Goal: Information Seeking & Learning: Learn about a topic

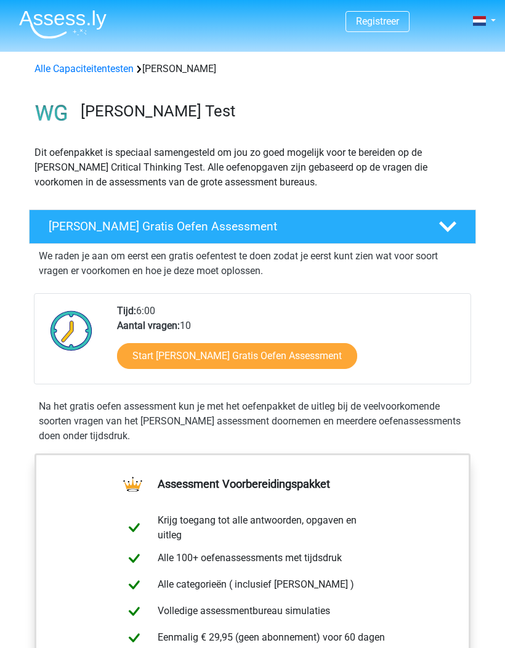
click at [307, 353] on link "Start Watson Glaser Gratis Oefen Assessment" at bounding box center [237, 356] width 240 height 26
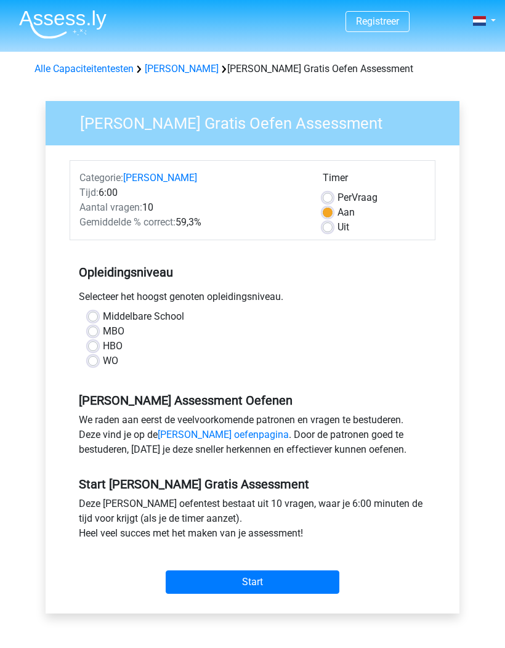
click at [103, 345] on label "HBO" at bounding box center [113, 346] width 20 height 15
click at [97, 345] on input "HBO" at bounding box center [93, 345] width 10 height 12
radio input "true"
click at [285, 580] on input "Start" at bounding box center [253, 581] width 174 height 23
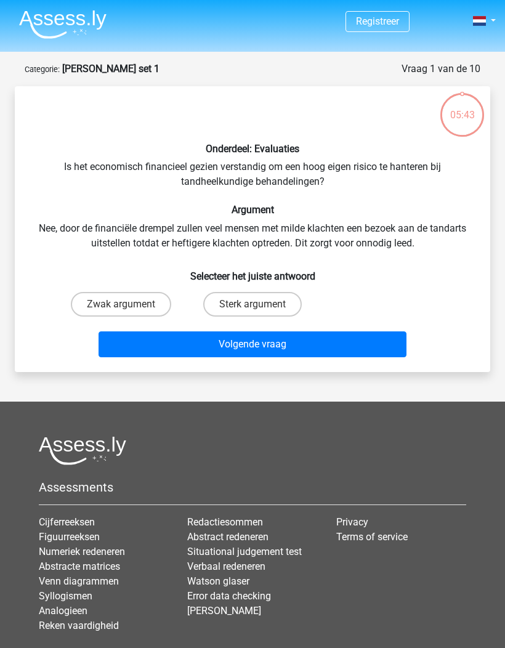
click at [288, 307] on label "Sterk argument" at bounding box center [252, 304] width 99 height 25
click at [261, 307] on input "Sterk argument" at bounding box center [257, 308] width 8 height 8
radio input "true"
click at [309, 342] on button "Volgende vraag" at bounding box center [253, 344] width 309 height 26
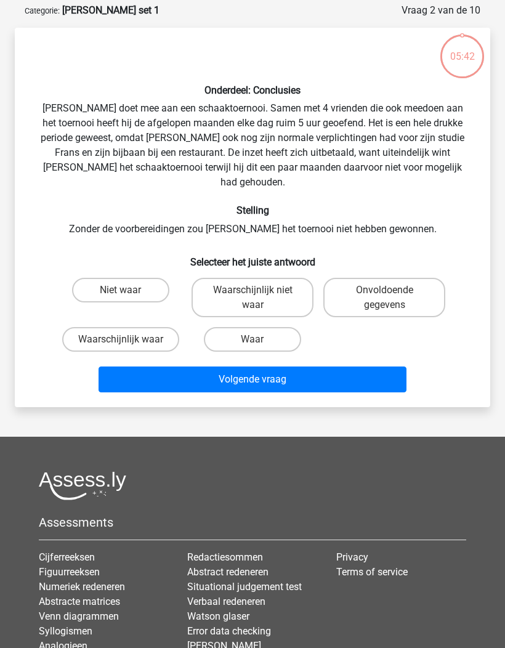
scroll to position [62, 0]
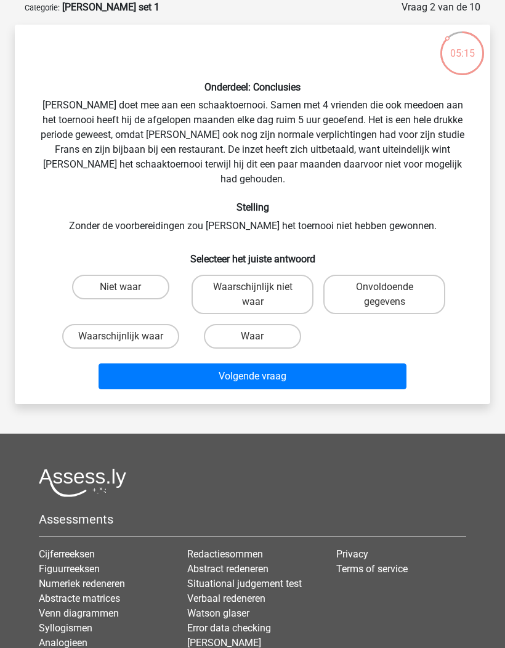
click at [150, 324] on label "Waarschijnlijk waar" at bounding box center [120, 336] width 117 height 25
click at [129, 336] on input "Waarschijnlijk waar" at bounding box center [125, 340] width 8 height 8
radio input "true"
click at [297, 363] on button "Volgende vraag" at bounding box center [253, 376] width 309 height 26
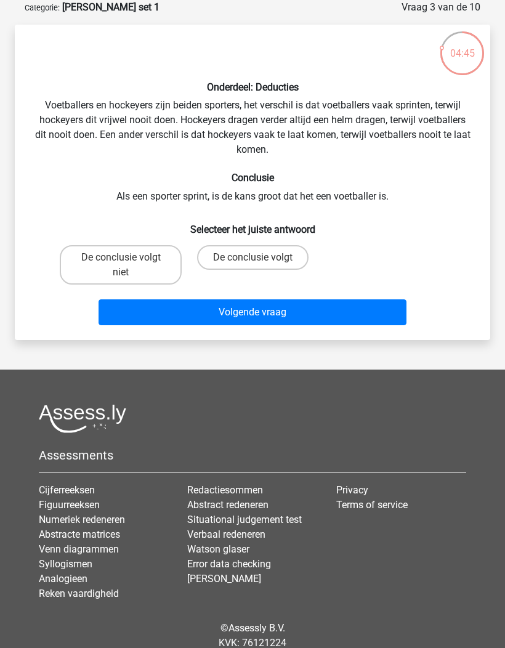
click at [151, 251] on label "De conclusie volgt niet" at bounding box center [121, 264] width 122 height 39
click at [129, 257] on input "De conclusie volgt niet" at bounding box center [125, 261] width 8 height 8
radio input "true"
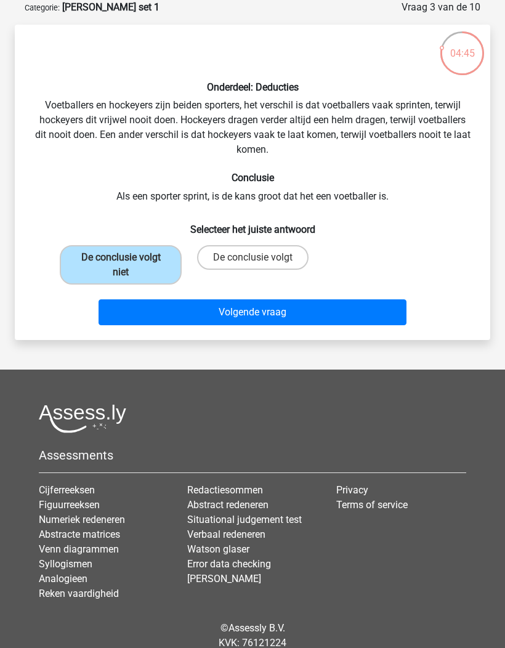
click at [278, 315] on button "Volgende vraag" at bounding box center [253, 312] width 309 height 26
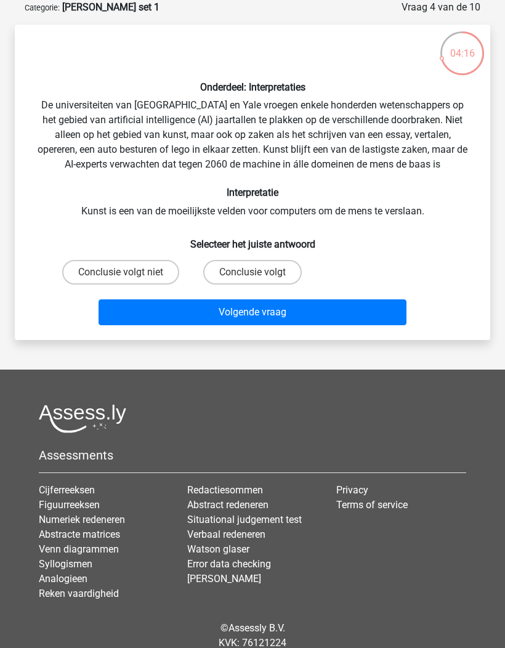
click at [277, 265] on label "Conclusie volgt" at bounding box center [252, 272] width 99 height 25
click at [261, 272] on input "Conclusie volgt" at bounding box center [257, 276] width 8 height 8
radio input "true"
click at [310, 306] on button "Volgende vraag" at bounding box center [253, 312] width 309 height 26
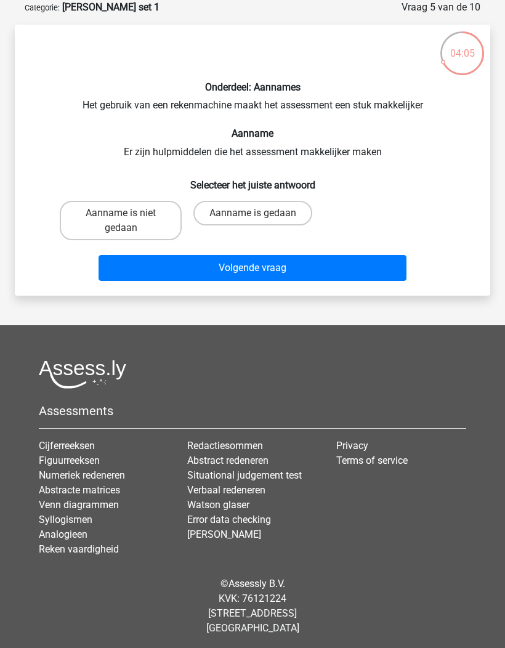
click at [288, 211] on label "Aanname is gedaan" at bounding box center [252, 213] width 119 height 25
click at [261, 213] on input "Aanname is gedaan" at bounding box center [257, 217] width 8 height 8
radio input "true"
click at [358, 271] on button "Volgende vraag" at bounding box center [253, 268] width 309 height 26
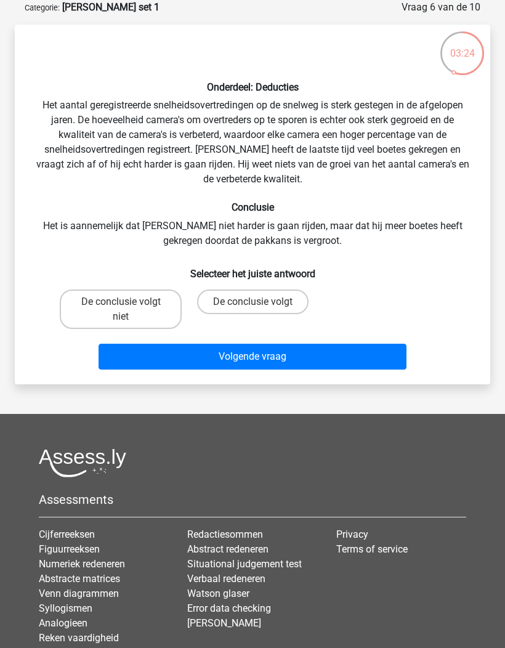
click at [152, 302] on label "De conclusie volgt niet" at bounding box center [121, 308] width 122 height 39
click at [129, 302] on input "De conclusie volgt niet" at bounding box center [125, 306] width 8 height 8
radio input "true"
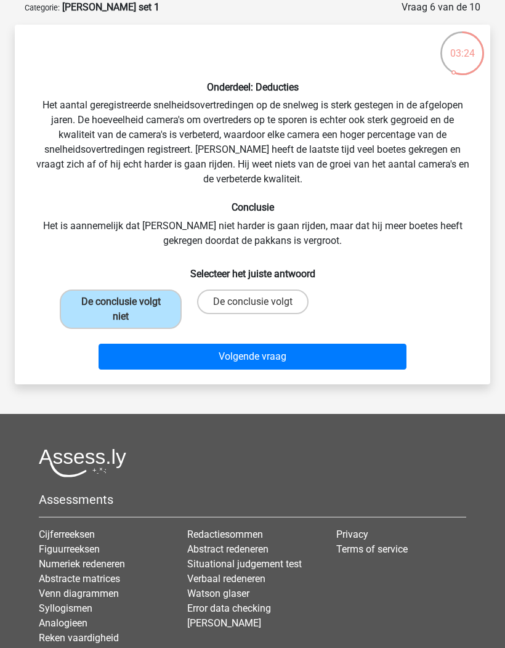
click at [293, 357] on button "Volgende vraag" at bounding box center [253, 357] width 309 height 26
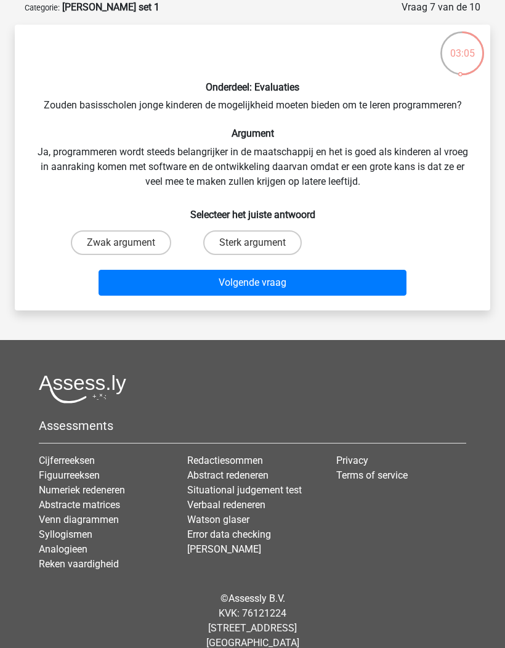
click at [271, 246] on label "Sterk argument" at bounding box center [252, 242] width 99 height 25
click at [261, 246] on input "Sterk argument" at bounding box center [257, 247] width 8 height 8
radio input "true"
click at [319, 281] on button "Volgende vraag" at bounding box center [253, 283] width 309 height 26
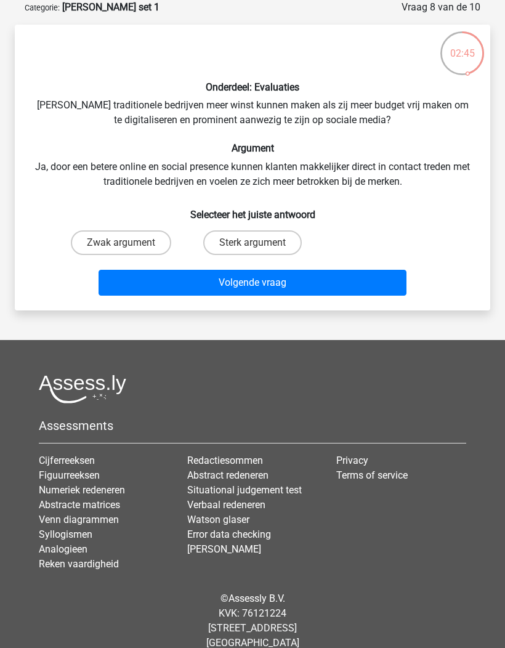
click at [131, 236] on label "Zwak argument" at bounding box center [121, 242] width 100 height 25
click at [129, 243] on input "Zwak argument" at bounding box center [125, 247] width 8 height 8
radio input "true"
click at [243, 285] on button "Volgende vraag" at bounding box center [253, 283] width 309 height 26
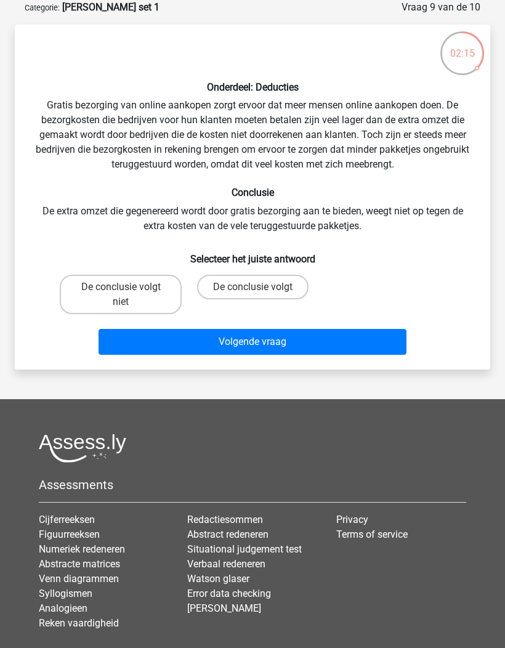
click at [150, 294] on label "De conclusie volgt niet" at bounding box center [121, 294] width 122 height 39
click at [129, 294] on input "De conclusie volgt niet" at bounding box center [125, 291] width 8 height 8
radio input "true"
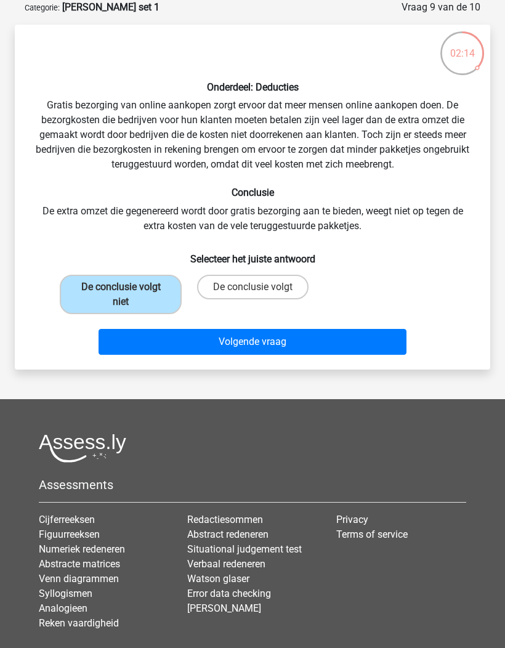
click at [370, 350] on button "Volgende vraag" at bounding box center [253, 342] width 309 height 26
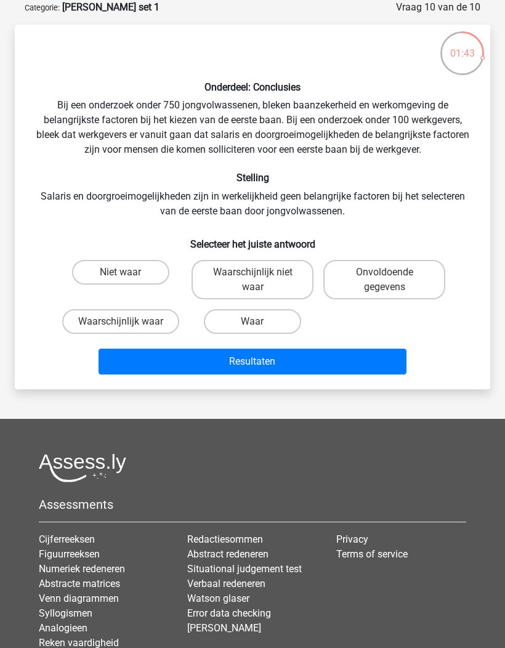
click at [389, 280] on input "Onvoldoende gegevens" at bounding box center [388, 276] width 8 height 8
radio input "true"
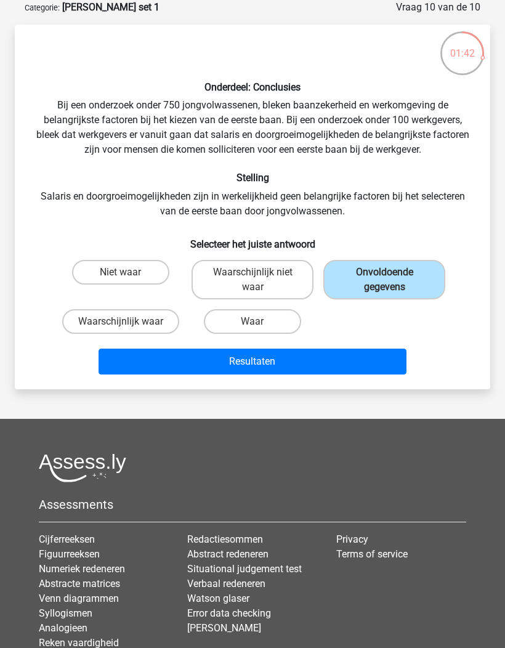
click at [356, 359] on button "Resultaten" at bounding box center [253, 362] width 309 height 26
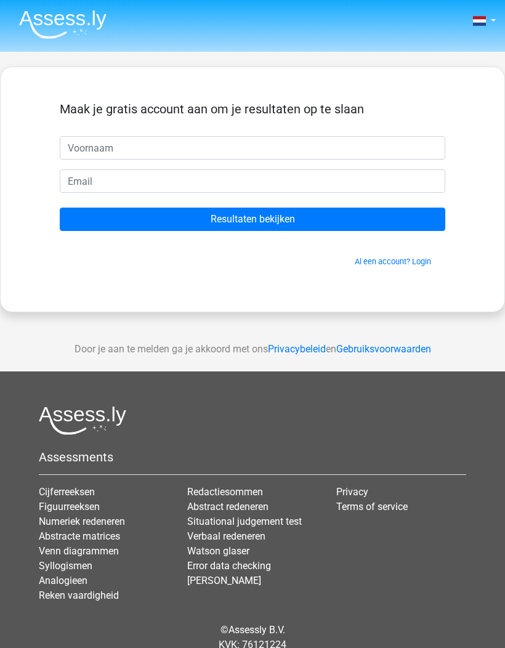
click at [404, 217] on input "Resultaten bekijken" at bounding box center [253, 219] width 386 height 23
click at [450, 116] on div "Maak je gratis account aan om je resultaten op te slaan Resultaten bekijken Al …" at bounding box center [252, 189] width 445 height 185
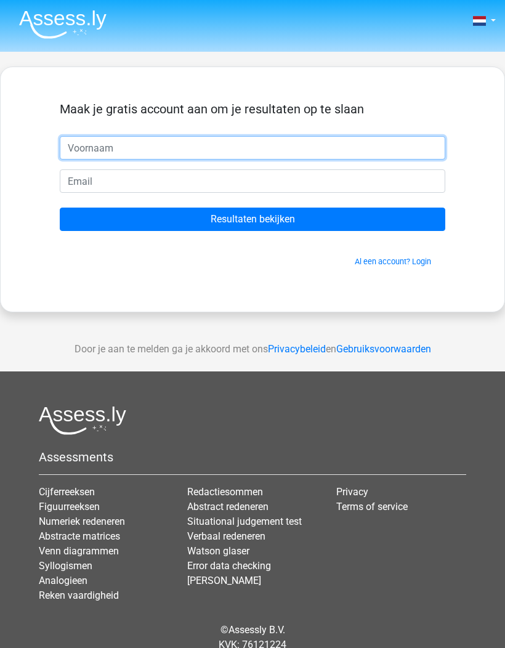
click at [280, 153] on input "text" at bounding box center [253, 147] width 386 height 23
type input "Daan"
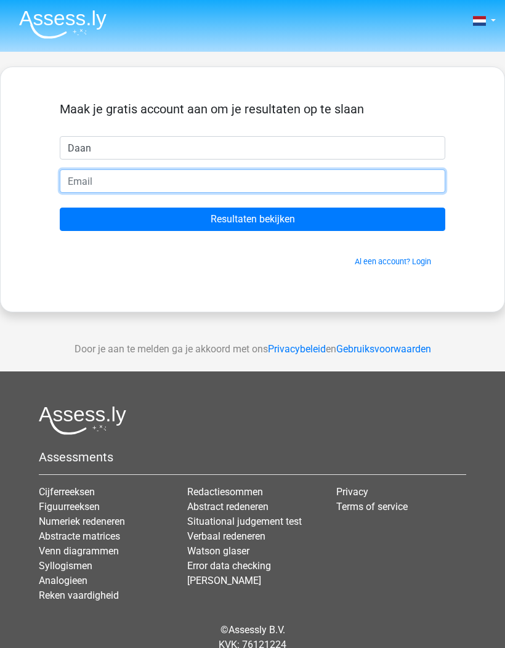
click at [262, 192] on input "email" at bounding box center [253, 180] width 386 height 23
click at [276, 188] on input "email" at bounding box center [253, 180] width 386 height 23
paste input "sai09257@laoia.com"
type input "sai09257@laoia.com"
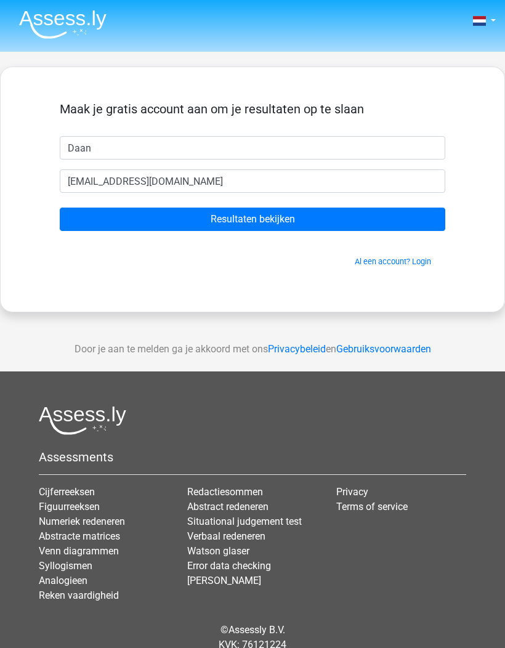
click at [309, 220] on input "Resultaten bekijken" at bounding box center [253, 219] width 386 height 23
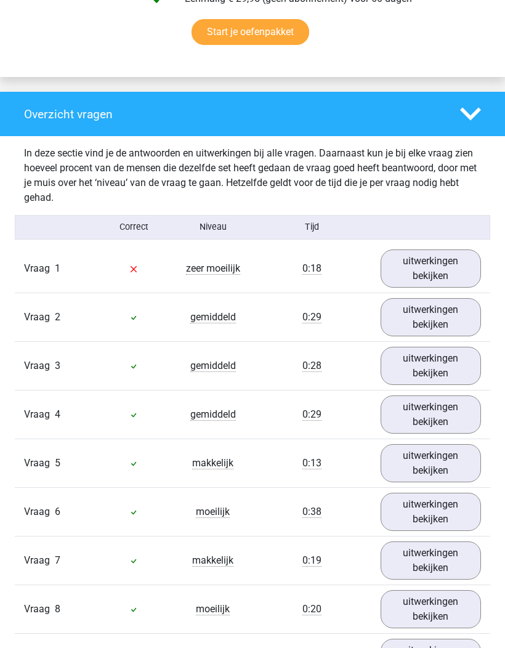
scroll to position [846, 0]
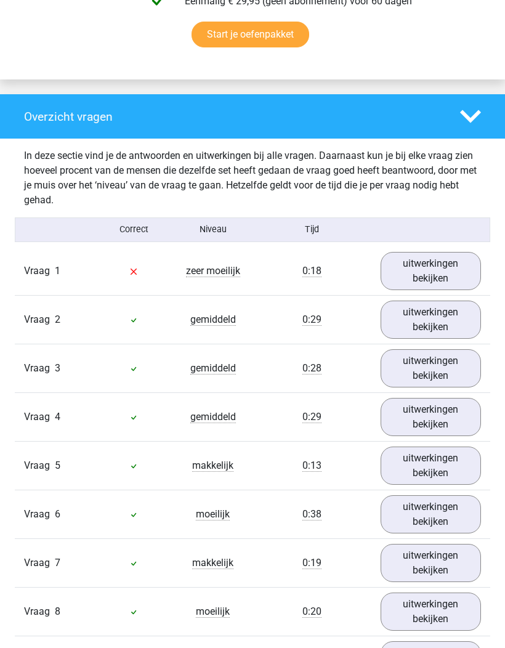
click at [138, 264] on div at bounding box center [133, 271] width 79 height 15
click at [431, 254] on link "uitwerkingen bekijken" at bounding box center [431, 271] width 100 height 38
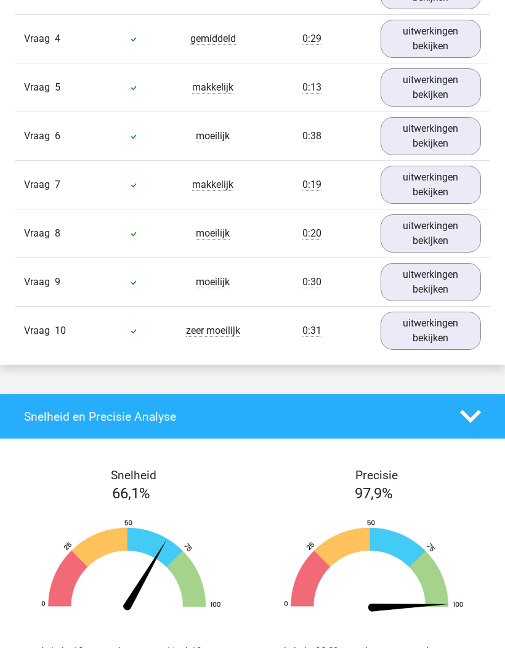
scroll to position [1549, 0]
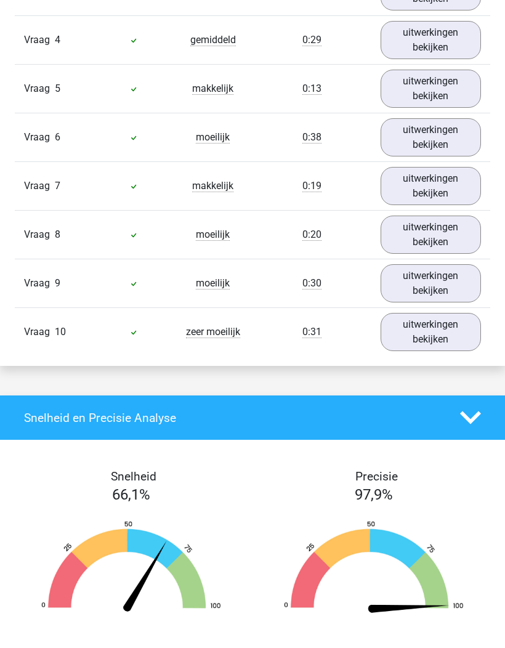
click at [417, 321] on link "uitwerkingen bekijken" at bounding box center [431, 332] width 100 height 38
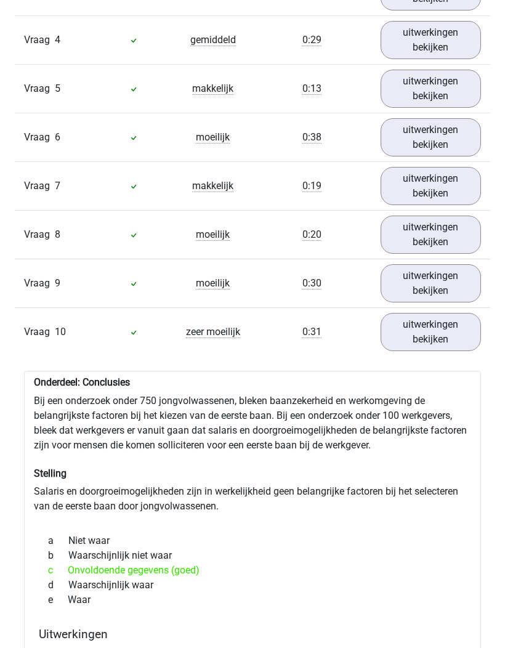
click at [436, 278] on link "uitwerkingen bekijken" at bounding box center [431, 283] width 100 height 38
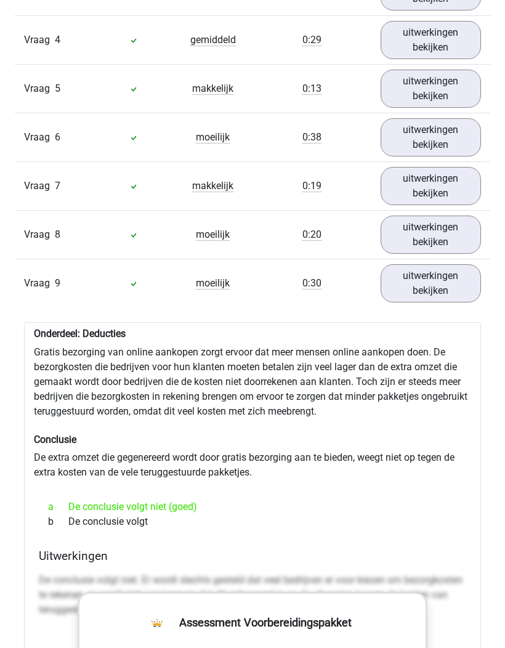
click at [434, 232] on link "uitwerkingen bekijken" at bounding box center [431, 235] width 100 height 38
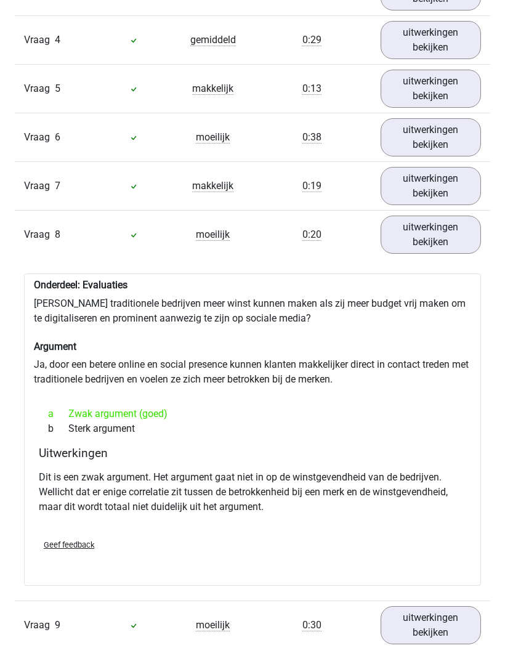
click at [437, 185] on link "uitwerkingen bekijken" at bounding box center [431, 186] width 100 height 38
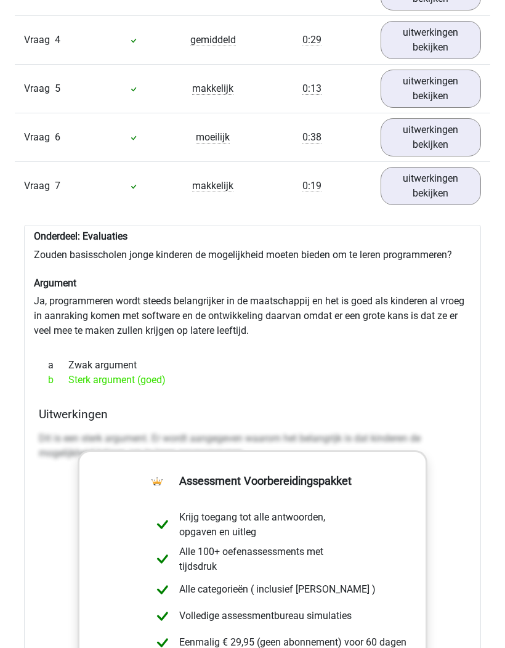
click at [435, 135] on link "uitwerkingen bekijken" at bounding box center [431, 137] width 100 height 38
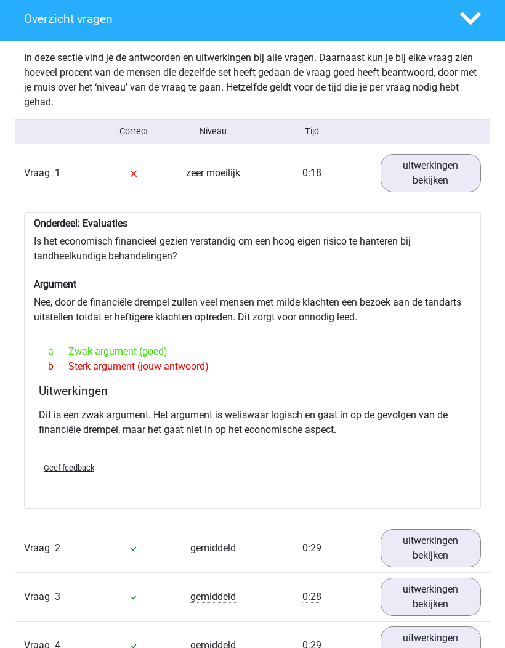
scroll to position [942, 0]
